Goal: Information Seeking & Learning: Learn about a topic

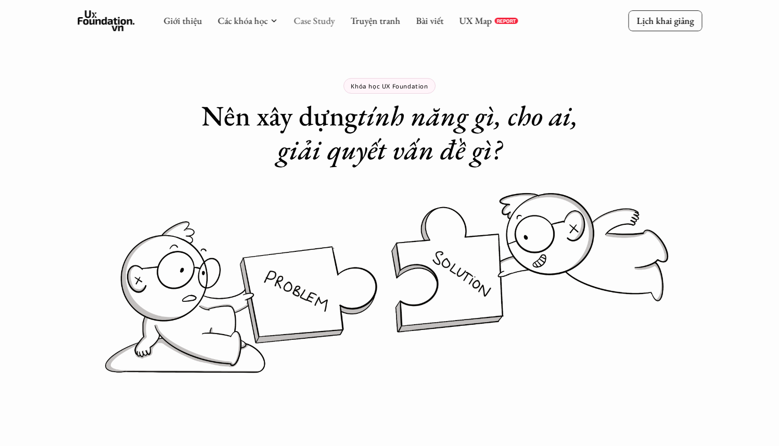
click at [327, 24] on link "Case Study" at bounding box center [313, 21] width 41 height 12
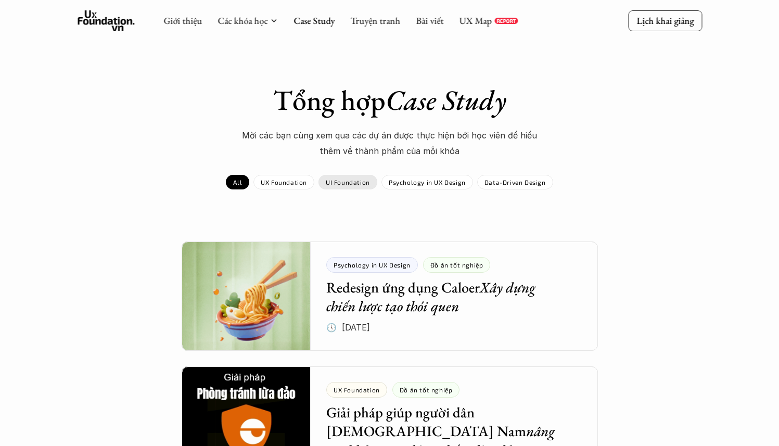
click at [294, 180] on p "UX Foundation" at bounding box center [284, 181] width 46 height 7
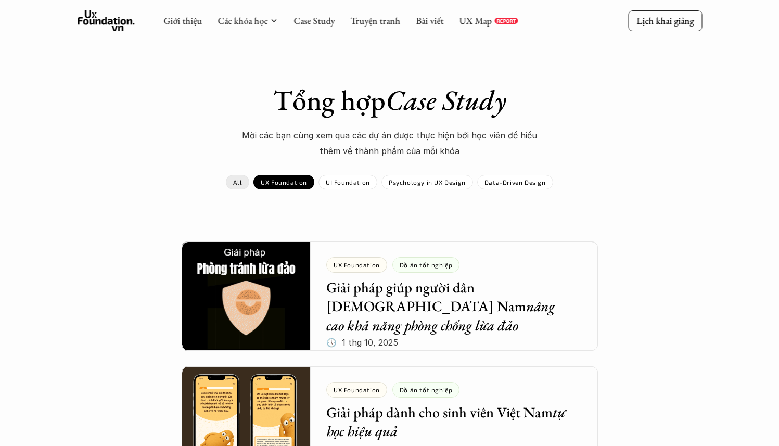
click at [234, 177] on link "All" at bounding box center [237, 182] width 23 height 15
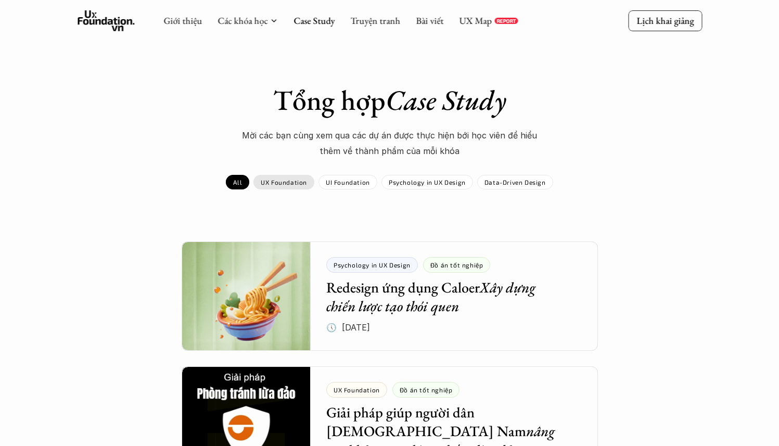
click at [265, 183] on p "UX Foundation" at bounding box center [284, 181] width 46 height 7
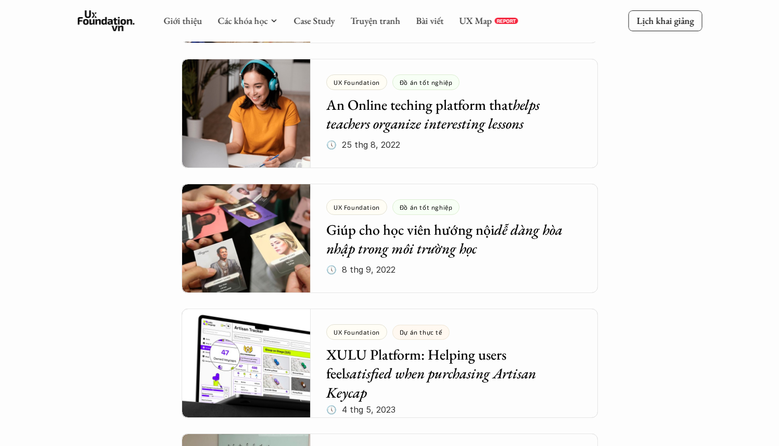
scroll to position [2293, 0]
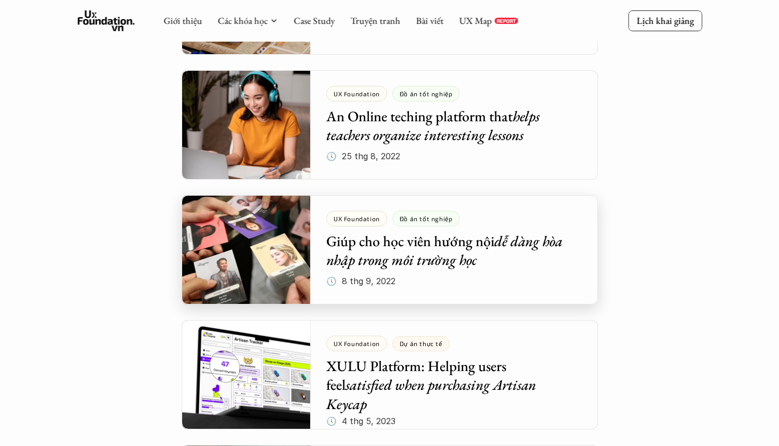
click at [494, 223] on div at bounding box center [390, 249] width 416 height 109
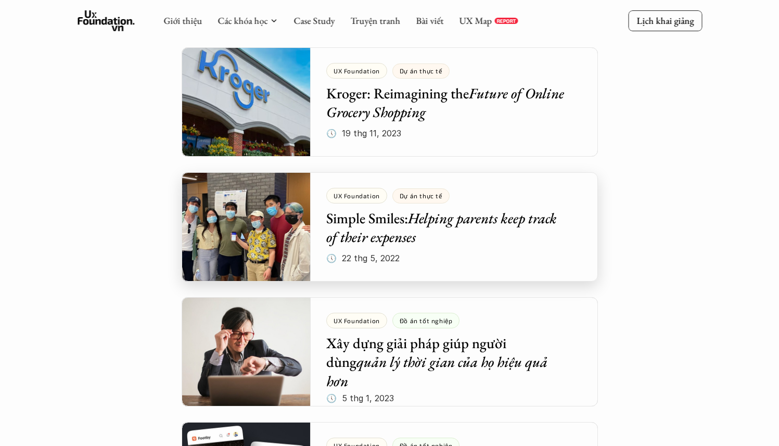
scroll to position [1402, 0]
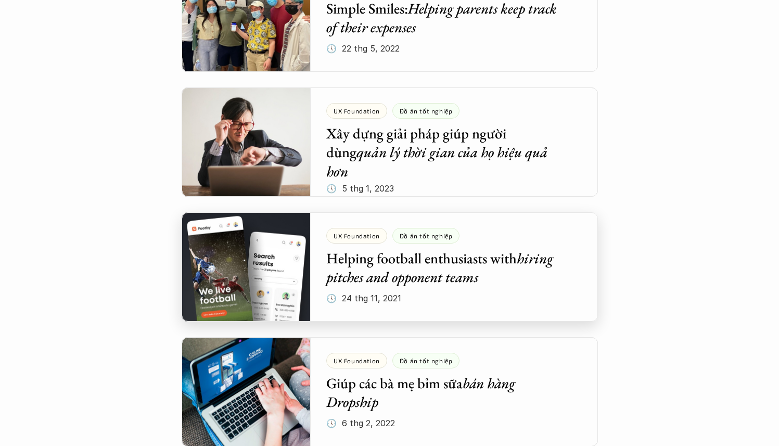
click at [453, 253] on div at bounding box center [390, 266] width 416 height 109
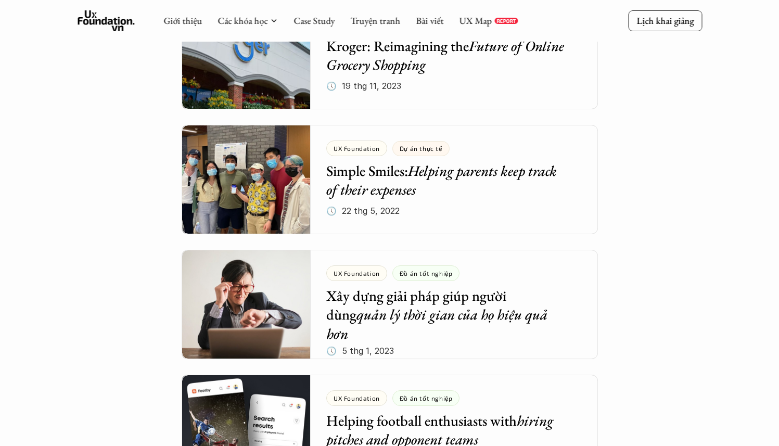
scroll to position [1361, 0]
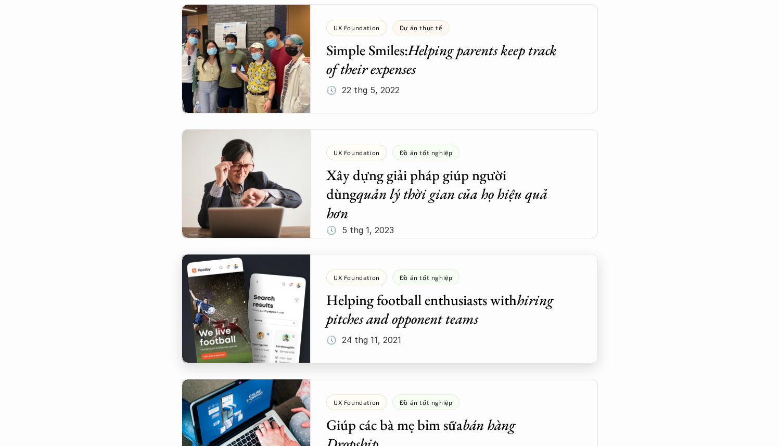
click at [428, 295] on div at bounding box center [390, 308] width 416 height 109
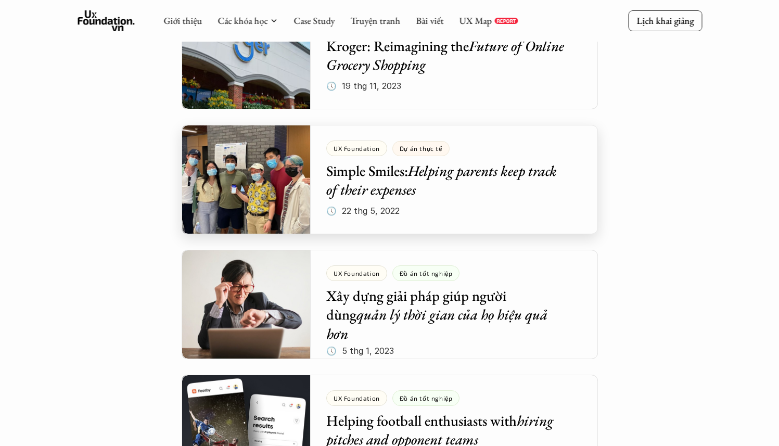
scroll to position [1344, 0]
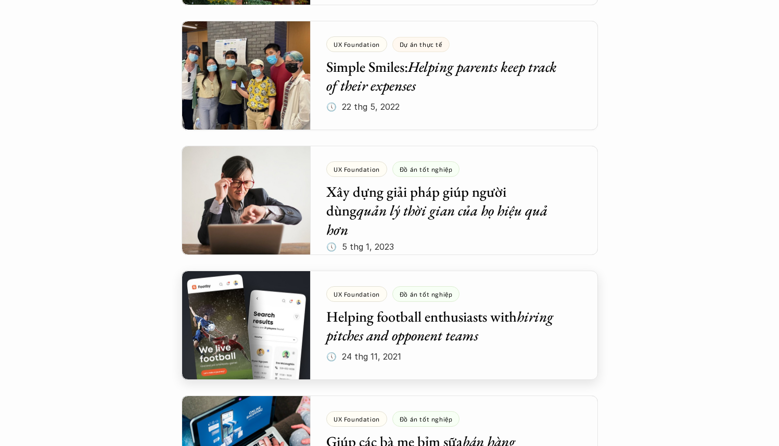
click at [471, 314] on div at bounding box center [390, 324] width 416 height 109
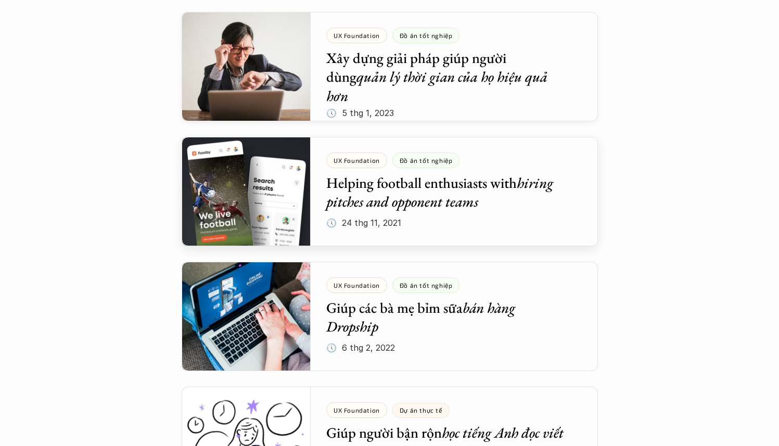
scroll to position [1531, 0]
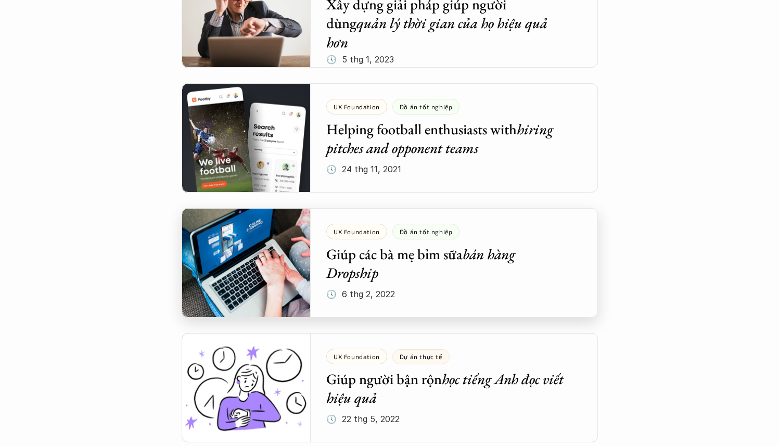
click at [467, 251] on div at bounding box center [390, 262] width 416 height 109
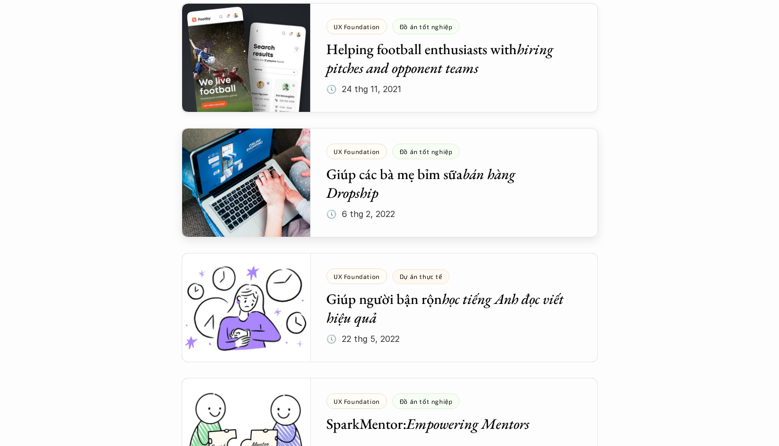
scroll to position [1665, 0]
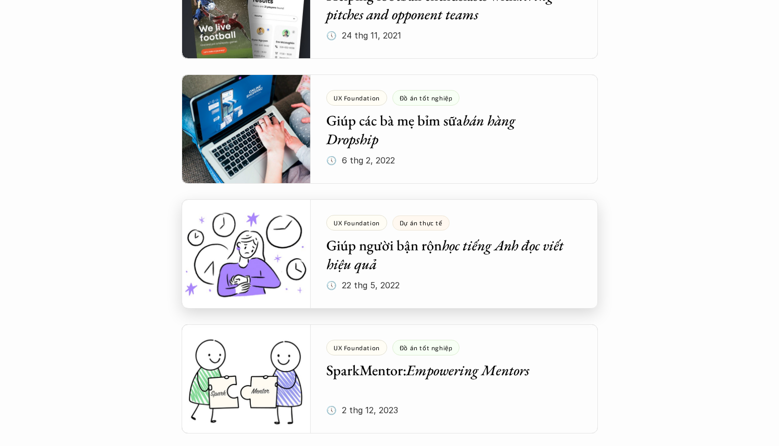
click at [470, 226] on div at bounding box center [390, 253] width 416 height 109
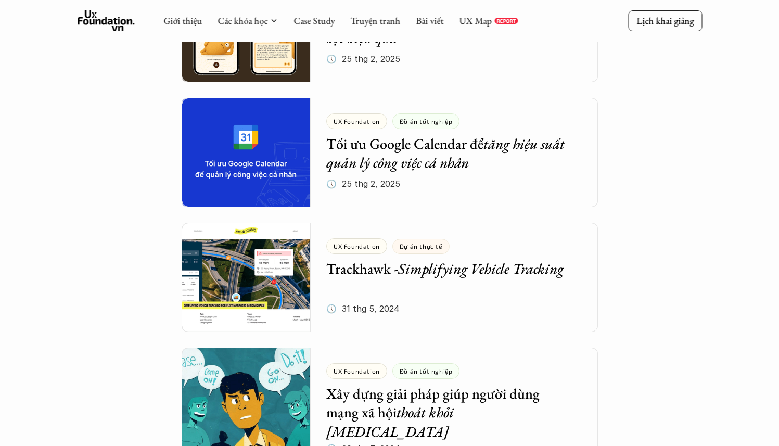
scroll to position [179, 0]
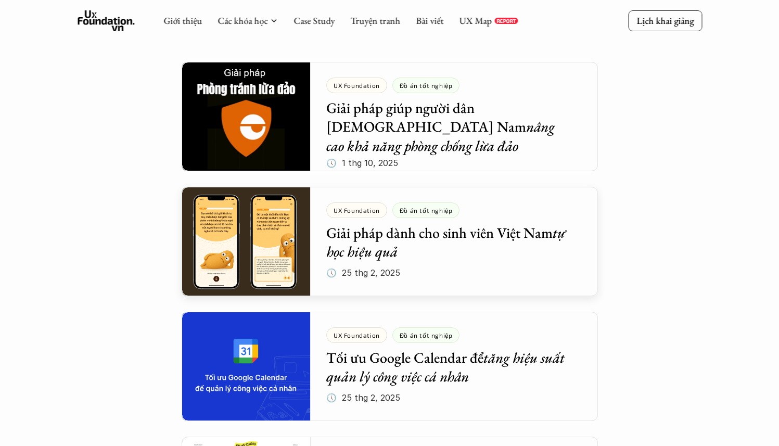
click at [465, 216] on div at bounding box center [390, 241] width 416 height 109
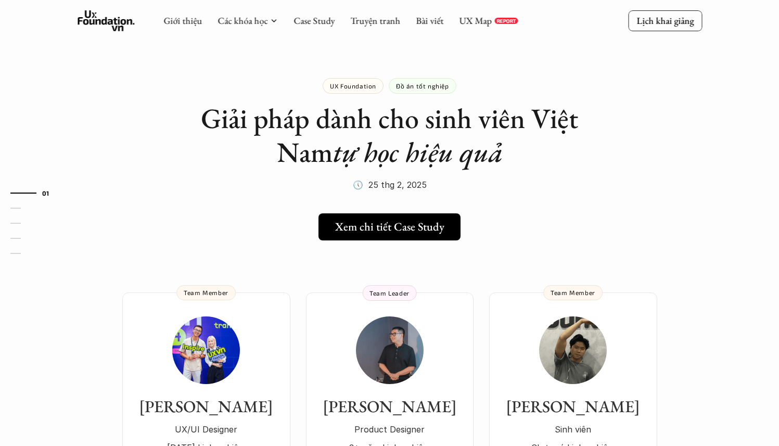
scroll to position [179, 0]
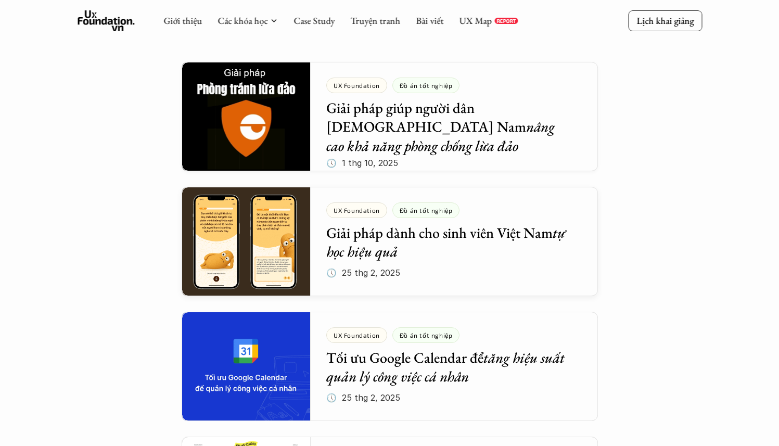
click at [444, 140] on div at bounding box center [390, 116] width 416 height 109
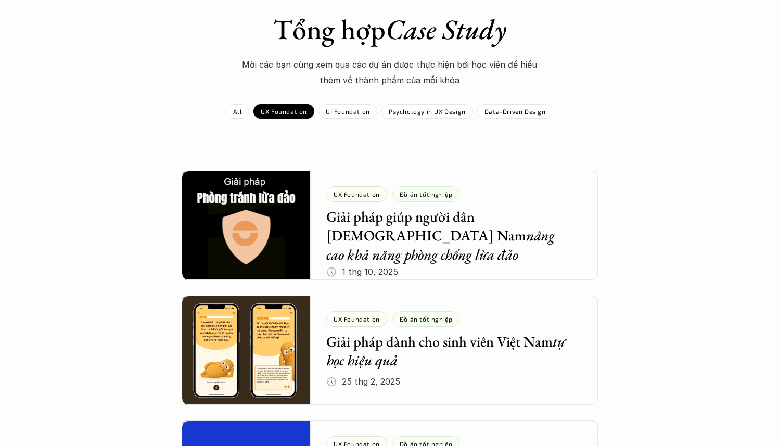
scroll to position [102, 0]
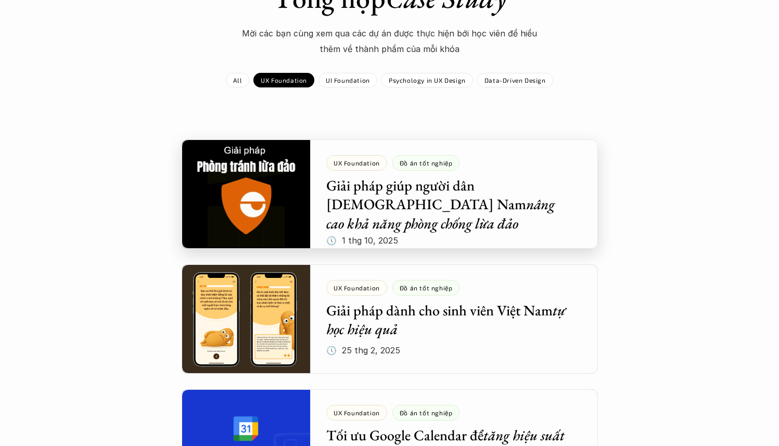
click at [489, 152] on div at bounding box center [390, 193] width 416 height 109
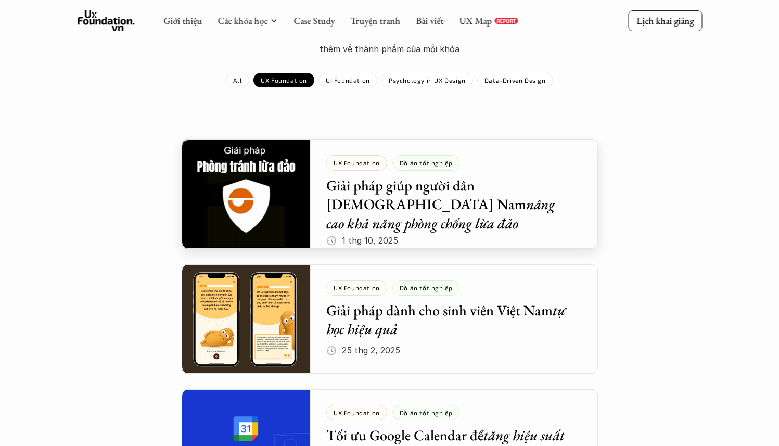
scroll to position [219, 0]
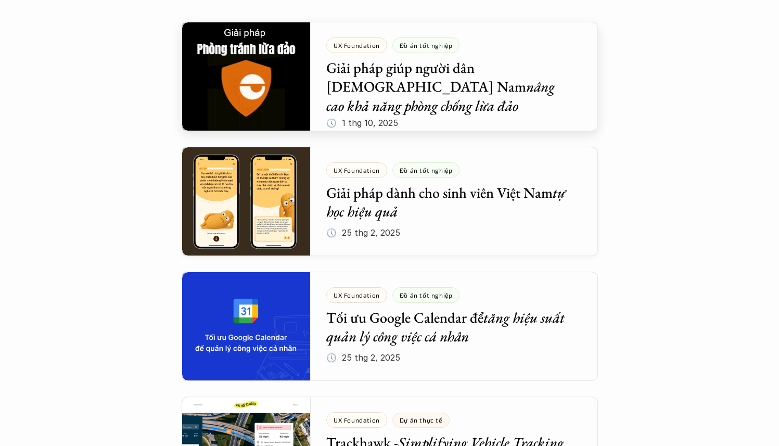
click at [476, 199] on div at bounding box center [390, 201] width 416 height 109
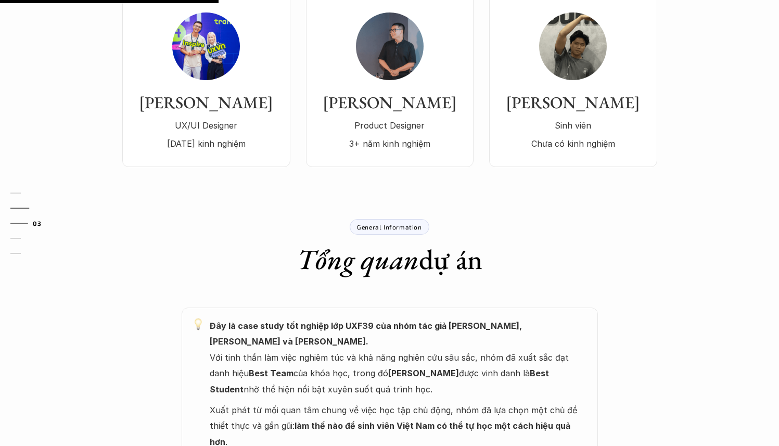
scroll to position [357, 0]
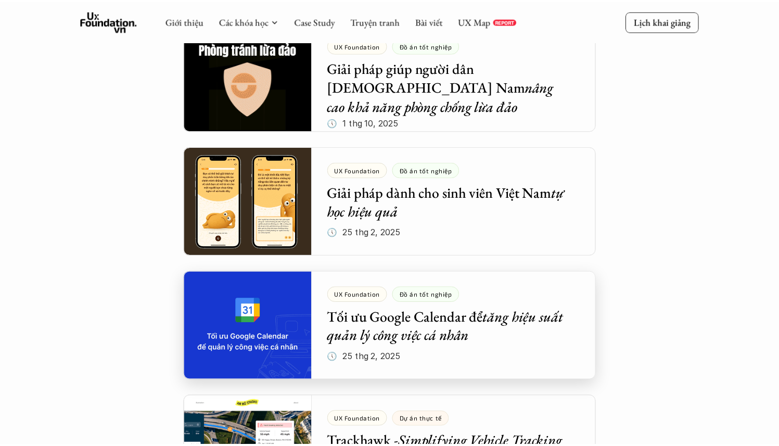
scroll to position [394, 0]
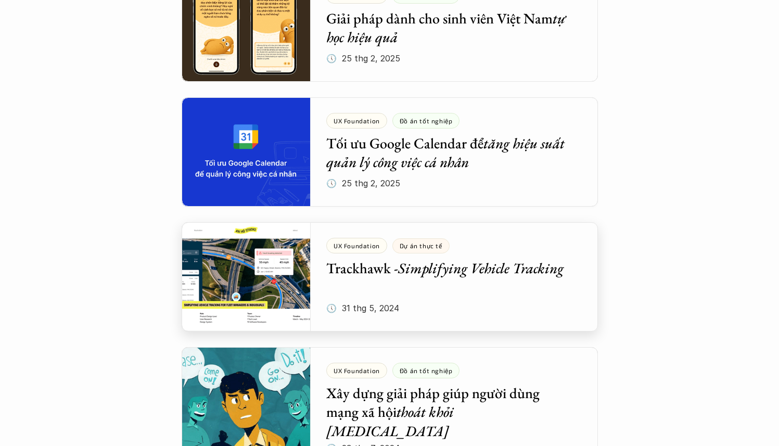
click at [521, 280] on div at bounding box center [390, 276] width 416 height 109
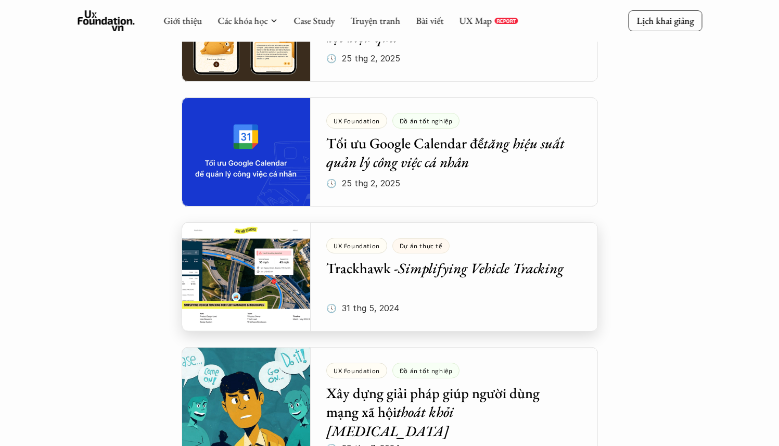
scroll to position [538, 0]
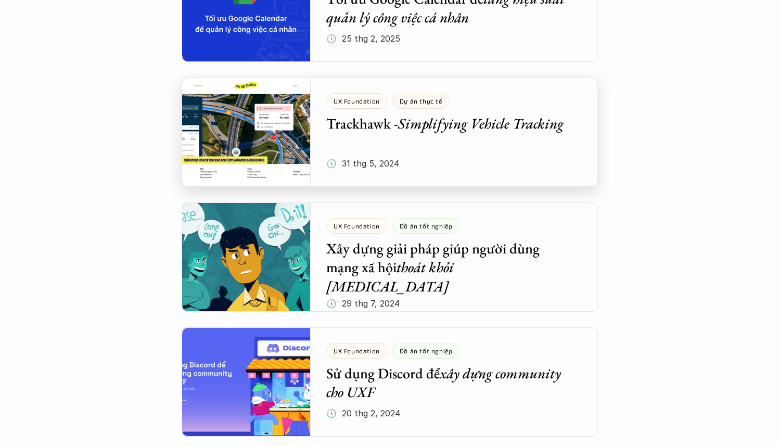
click at [521, 280] on div at bounding box center [390, 256] width 416 height 109
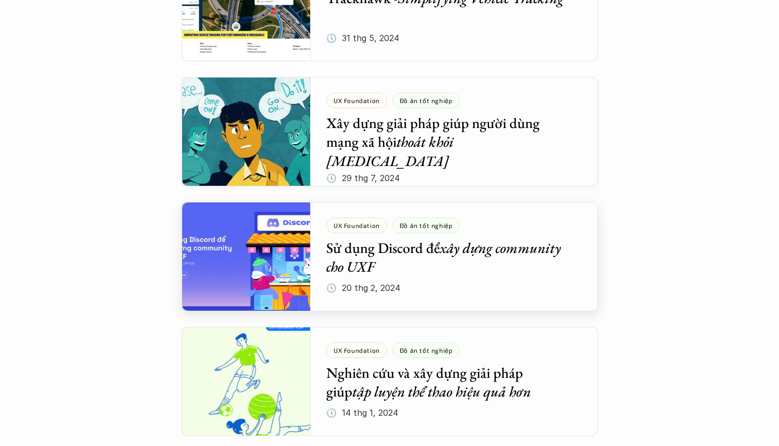
click at [518, 256] on div at bounding box center [390, 256] width 416 height 109
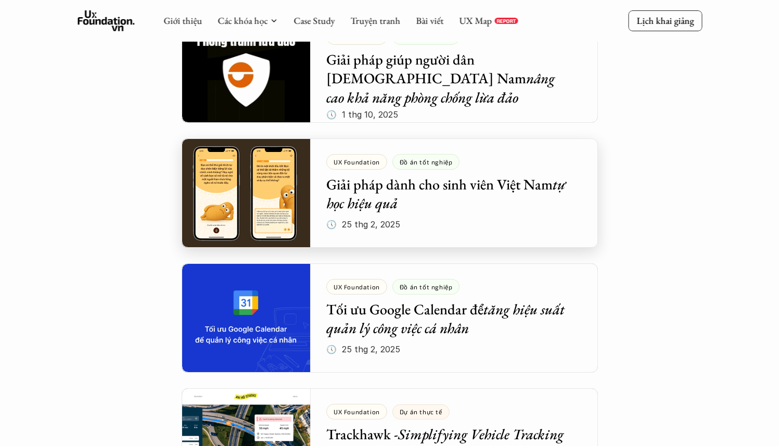
scroll to position [224, 0]
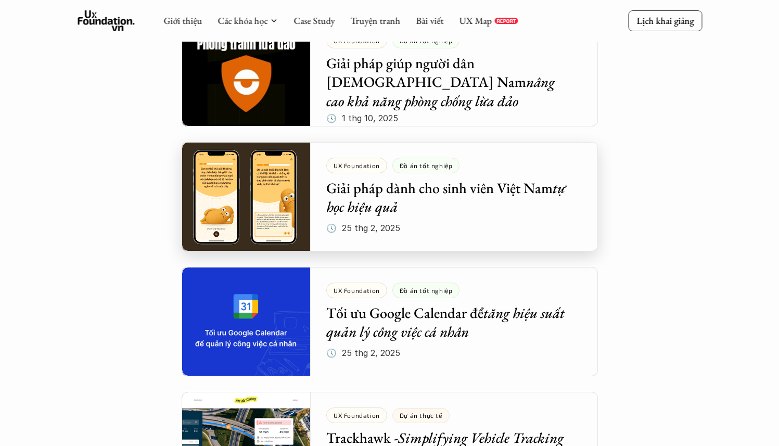
click at [413, 183] on div at bounding box center [390, 196] width 416 height 109
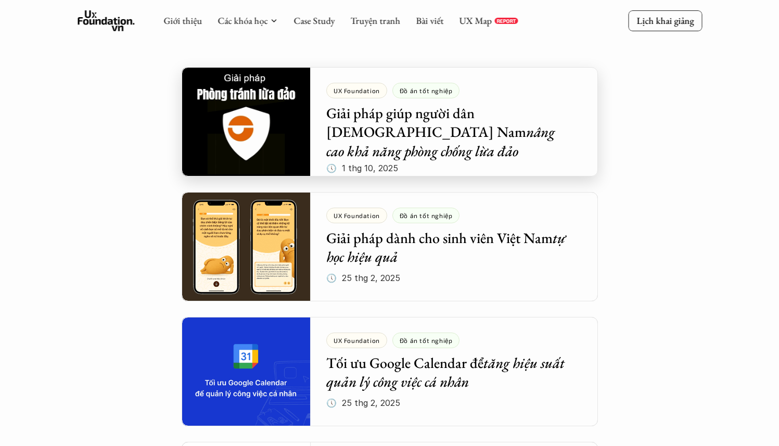
scroll to position [171, 0]
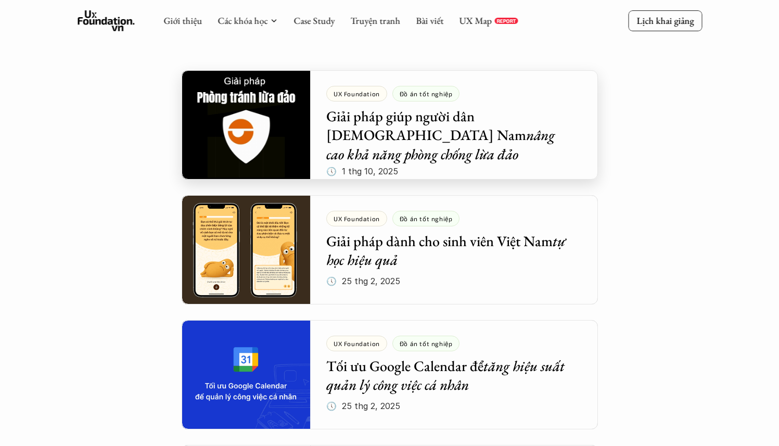
click at [399, 110] on div at bounding box center [390, 124] width 416 height 109
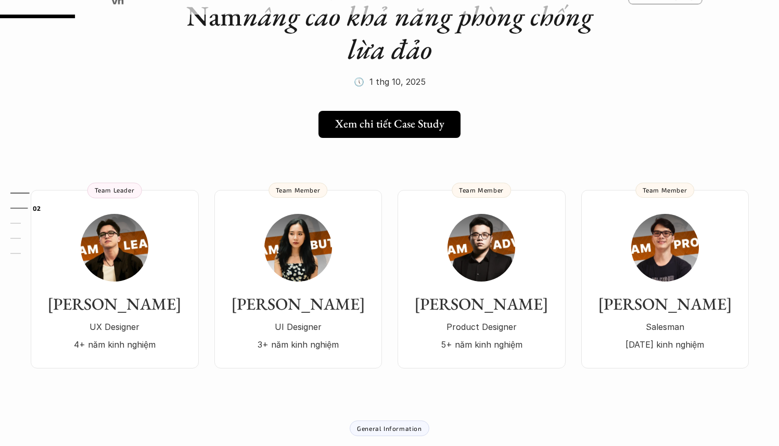
scroll to position [173, 0]
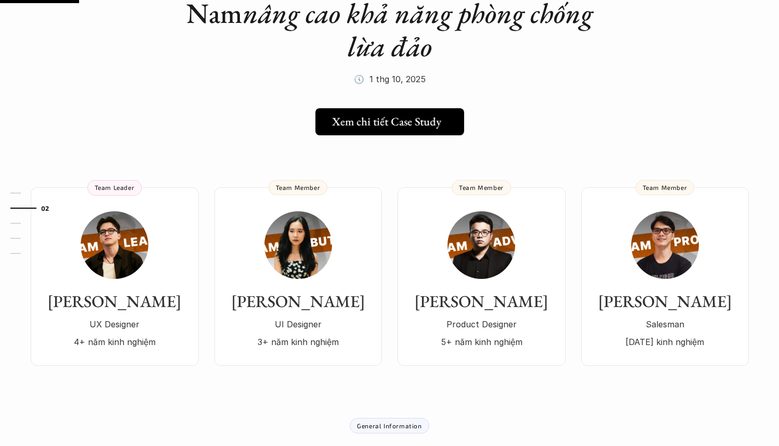
click at [395, 114] on h5 "Xem chi tiết Case Study" at bounding box center [386, 121] width 109 height 14
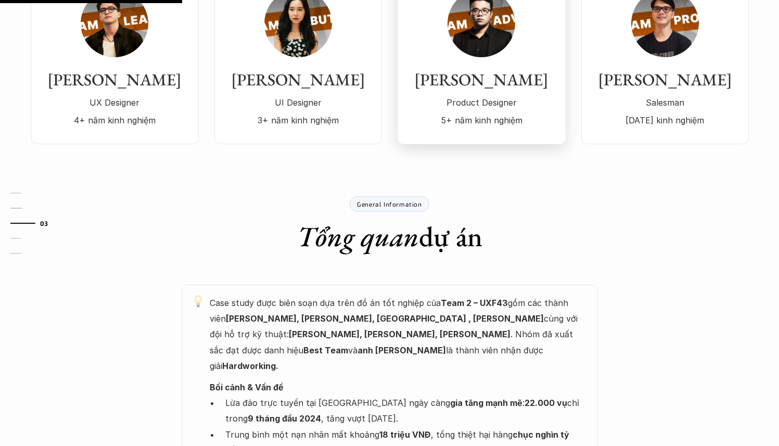
scroll to position [397, 0]
